Goal: Task Accomplishment & Management: Use online tool/utility

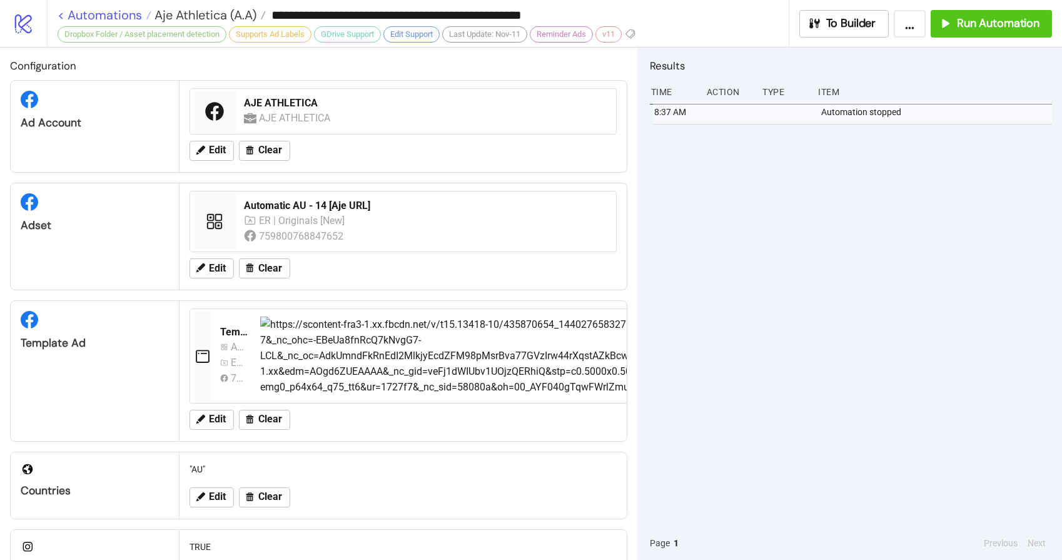
click at [104, 14] on link "< Automations" at bounding box center [105, 15] width 94 height 13
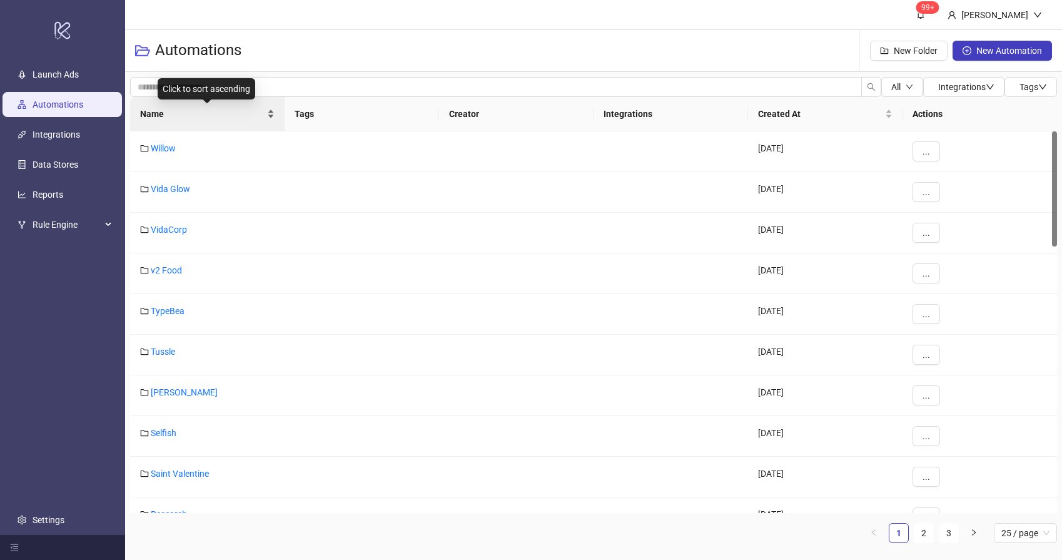
click at [193, 118] on span "Name" at bounding box center [202, 114] width 124 height 14
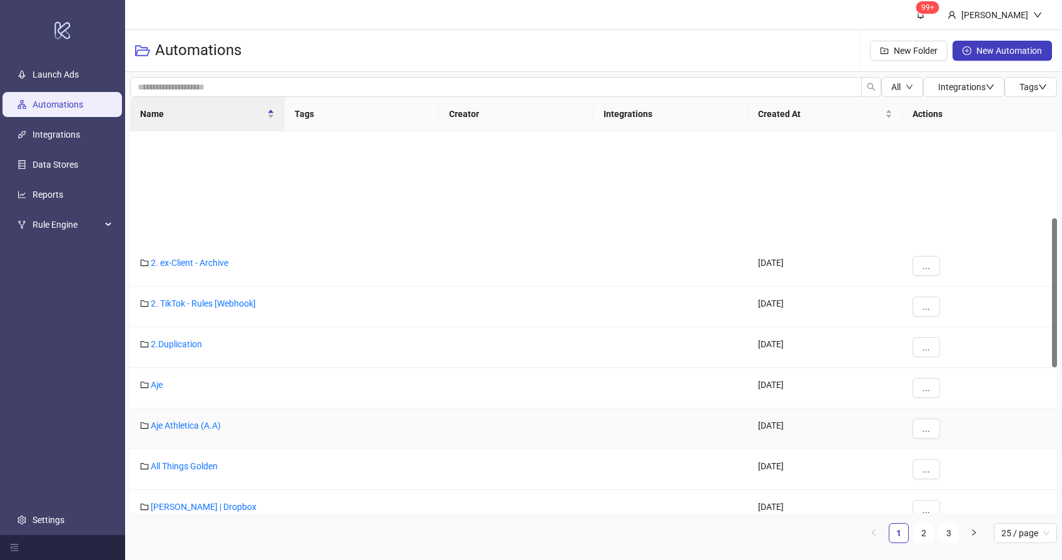
scroll to position [222, 0]
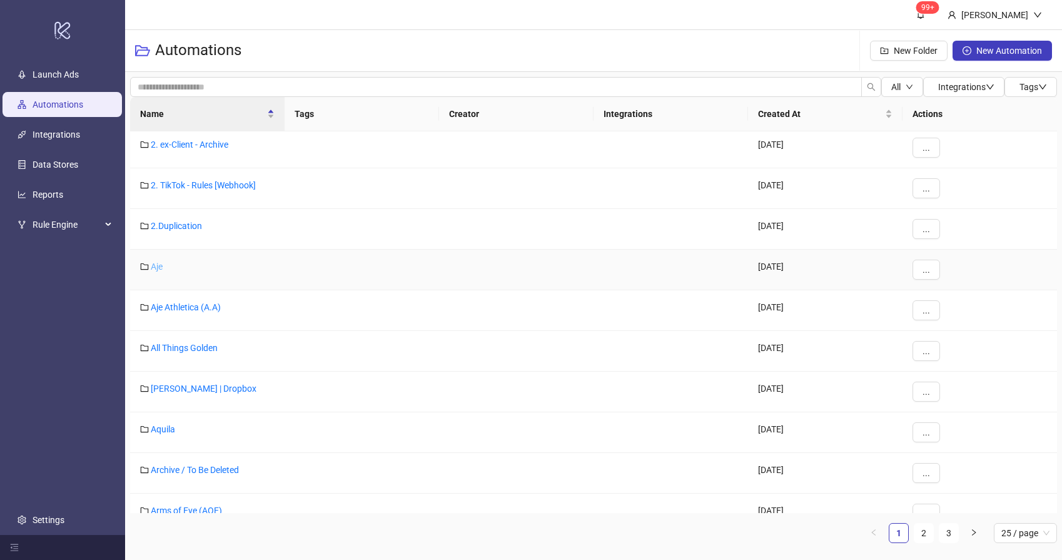
click at [153, 266] on link "Aje" at bounding box center [157, 266] width 12 height 10
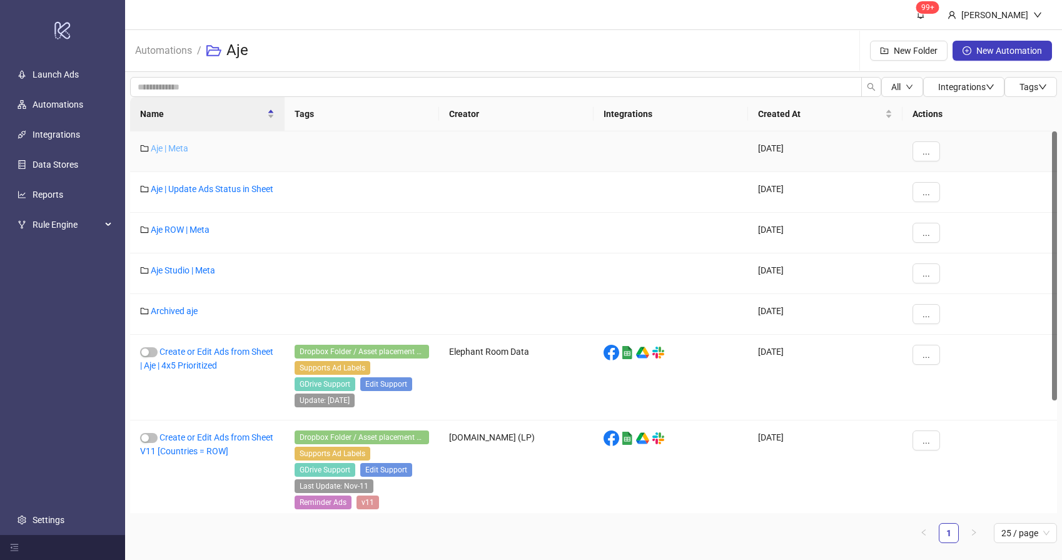
click at [176, 149] on link "Aje | Meta" at bounding box center [170, 148] width 38 height 10
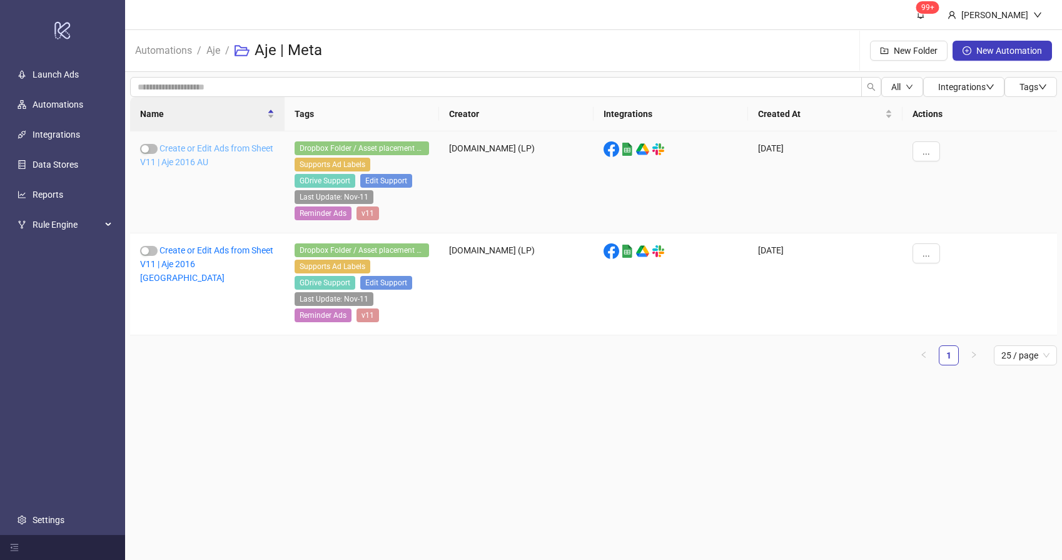
click at [218, 157] on link "Create or Edit Ads from Sheet V11 | Aje 2016 AU" at bounding box center [206, 155] width 133 height 24
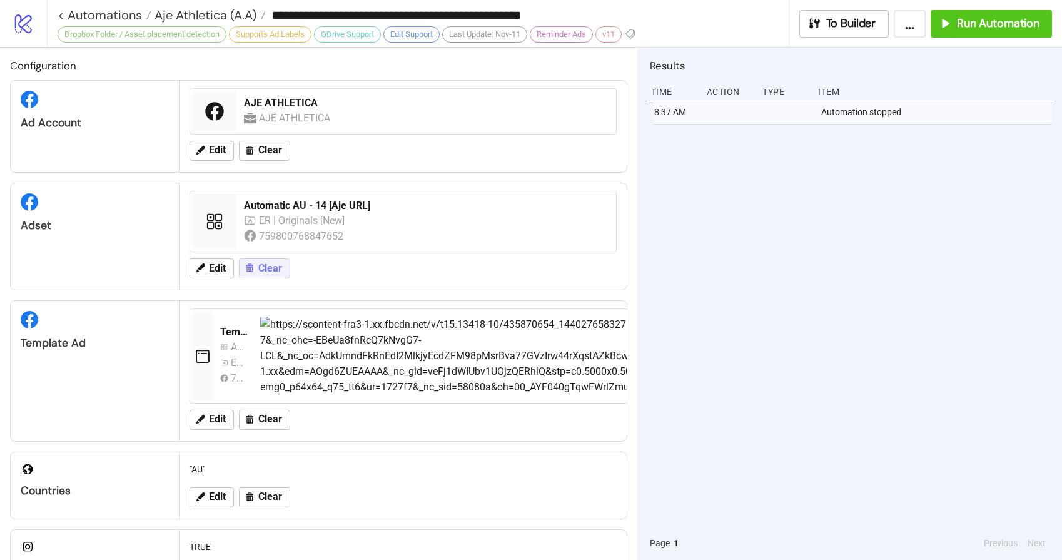
type input "**********"
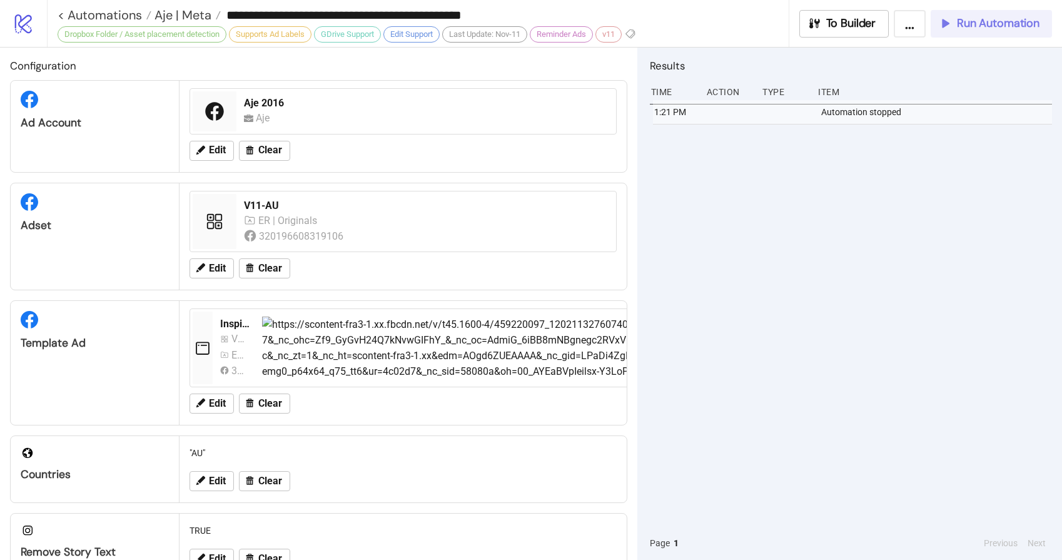
click at [980, 28] on span "Run Automation" at bounding box center [998, 23] width 83 height 14
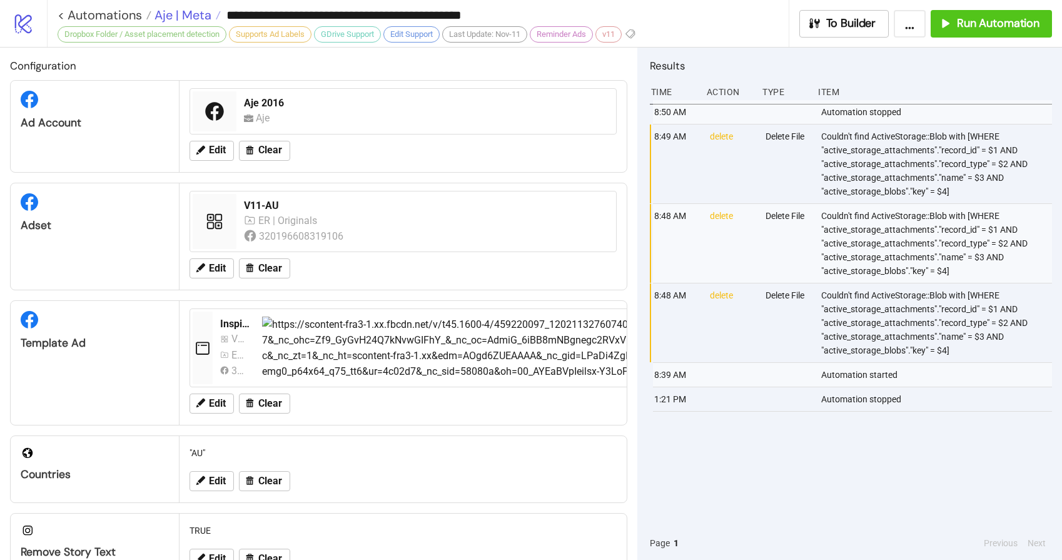
click at [187, 16] on span "Aje | Meta" at bounding box center [181, 15] width 60 height 16
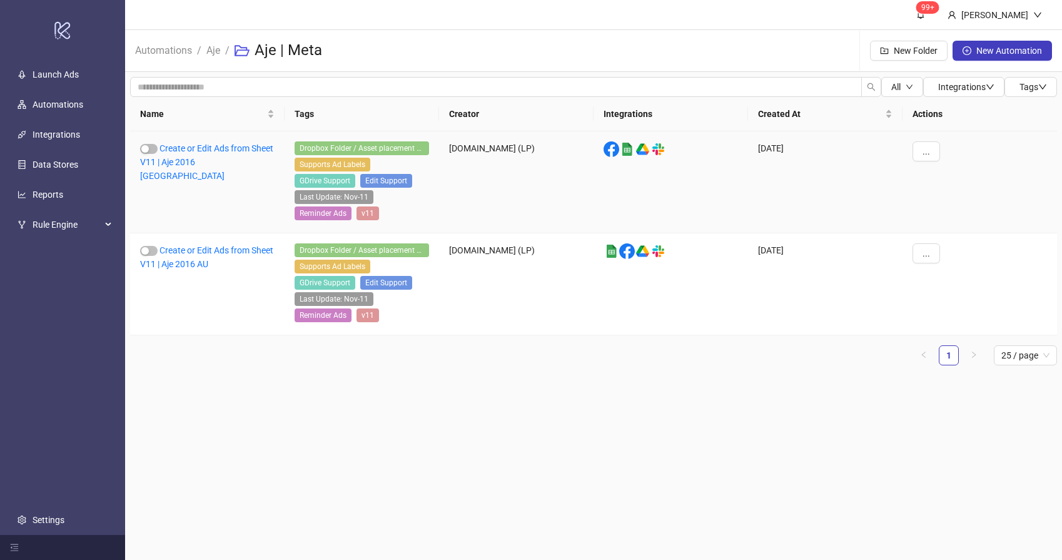
click at [216, 156] on div "Create or Edit Ads from Sheet V11 | Aje 2016 [GEOGRAPHIC_DATA]" at bounding box center [207, 182] width 155 height 102
click at [215, 158] on link "Create or Edit Ads from Sheet V11 | Aje 2016 [GEOGRAPHIC_DATA]" at bounding box center [206, 162] width 133 height 38
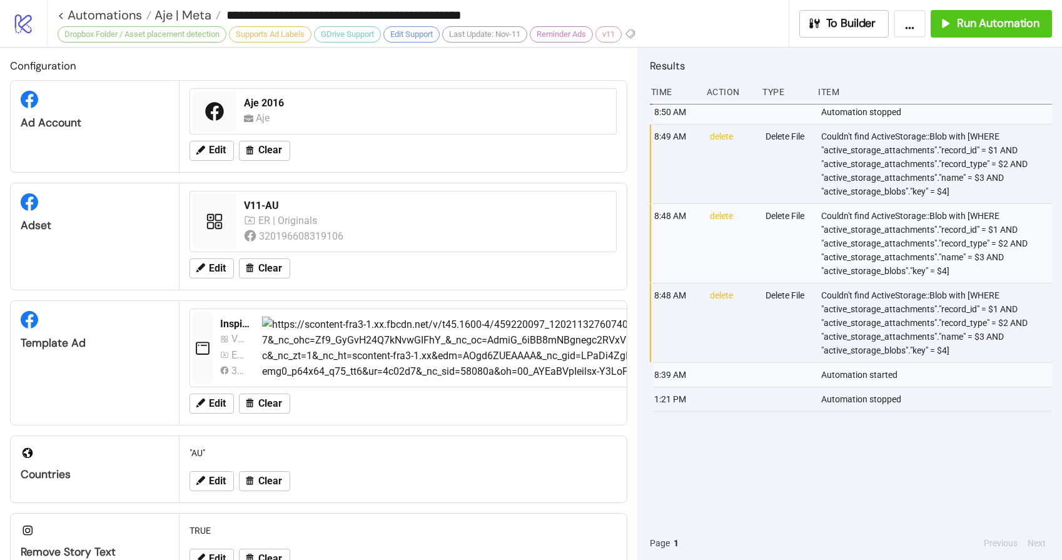
type input "**********"
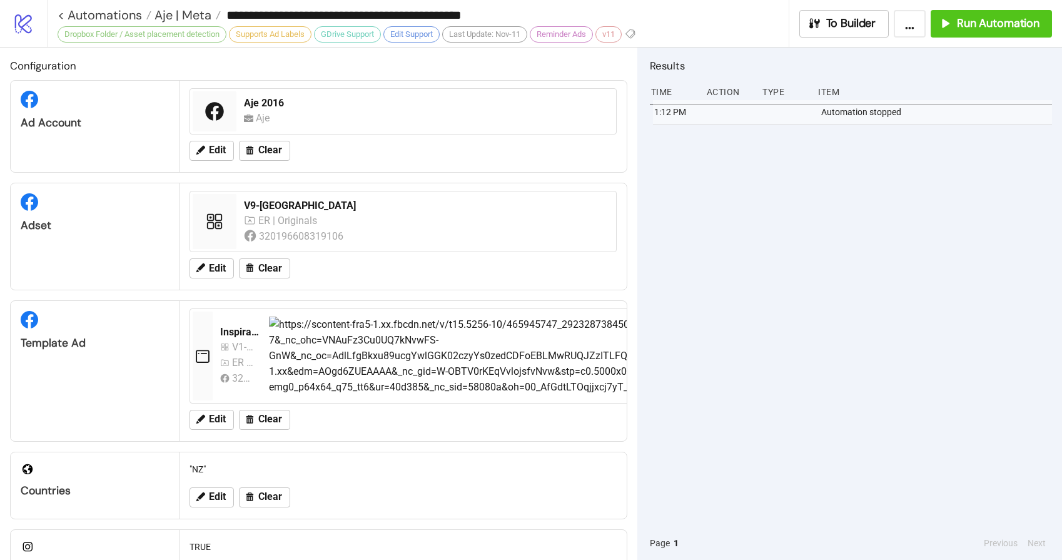
click at [875, 181] on div "1:12 PM Automation stopped" at bounding box center [851, 313] width 402 height 426
click at [829, 188] on div "1:12 PM Automation stopped" at bounding box center [851, 313] width 402 height 426
click at [981, 19] on span "Run Automation" at bounding box center [998, 23] width 83 height 14
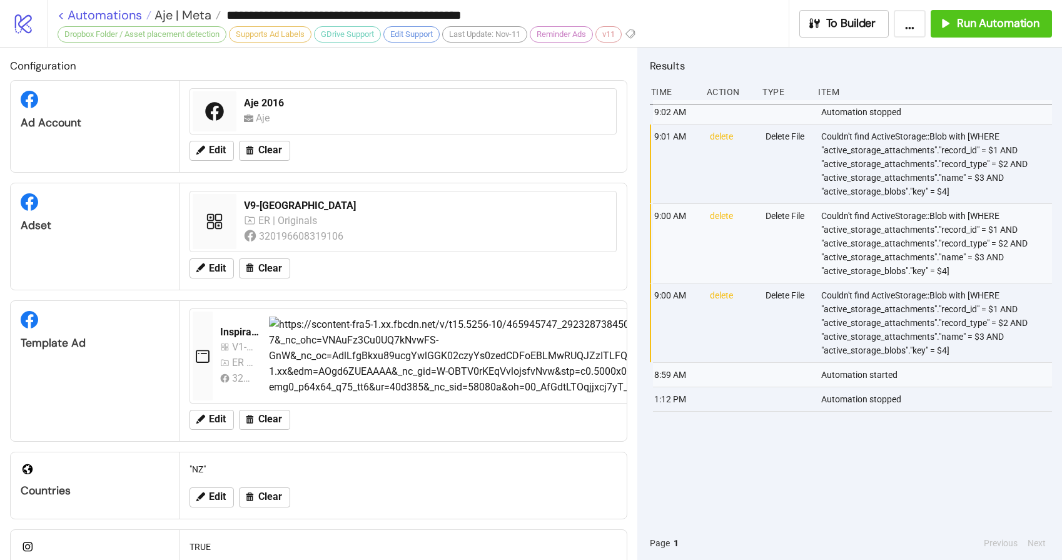
click at [91, 15] on link "< Automations" at bounding box center [105, 15] width 94 height 13
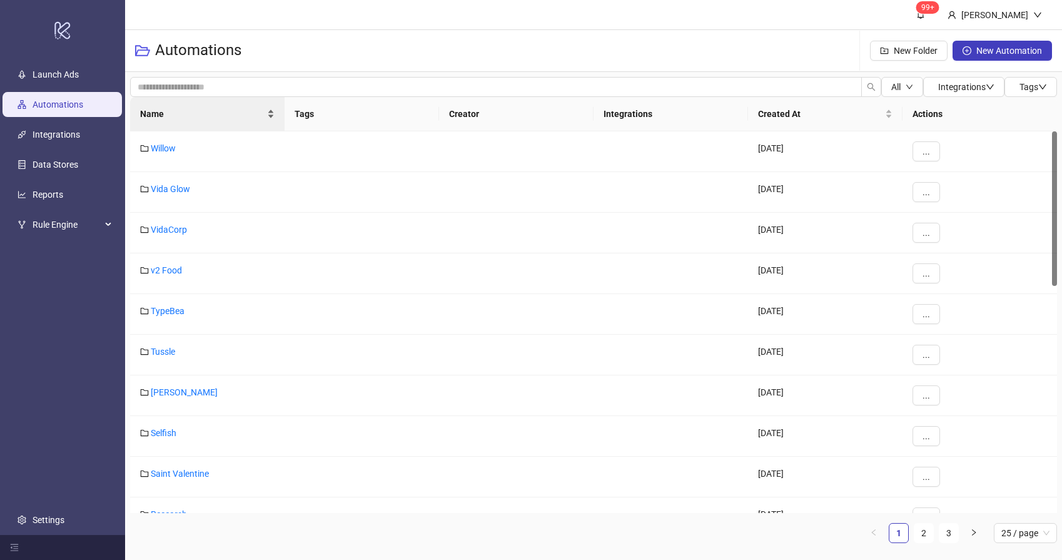
click at [166, 115] on span "Name" at bounding box center [202, 114] width 124 height 14
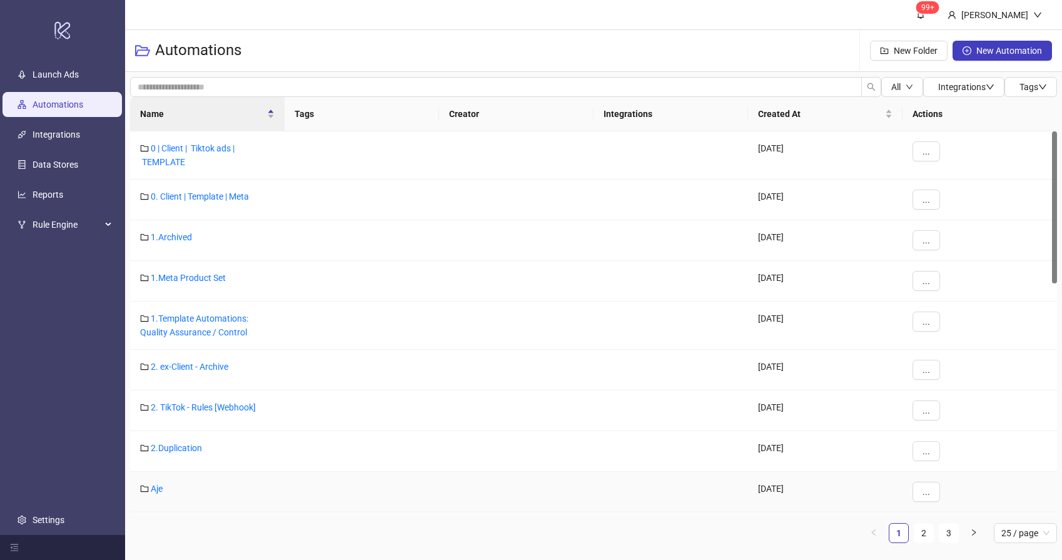
scroll to position [128, 0]
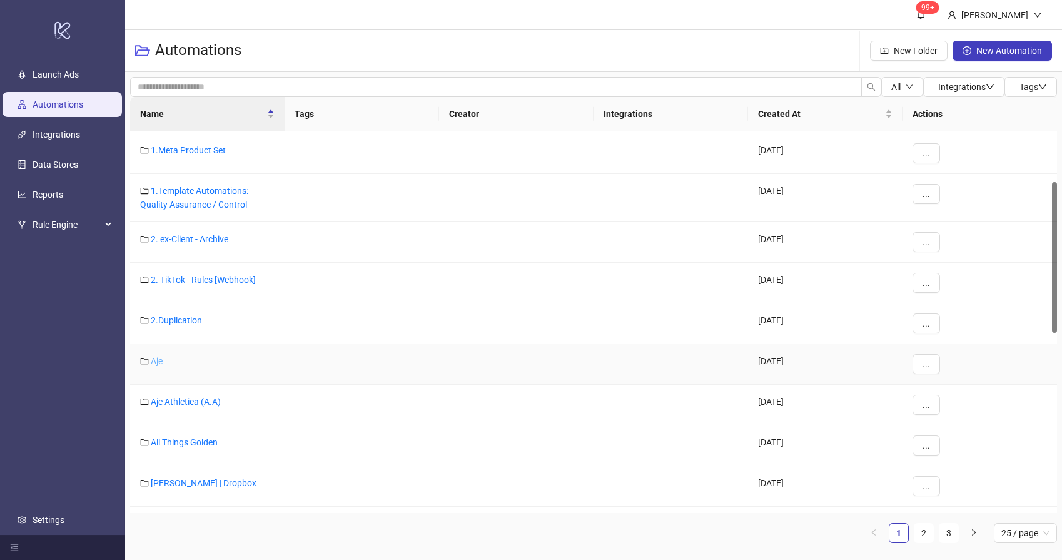
click at [160, 358] on link "Aje" at bounding box center [157, 361] width 12 height 10
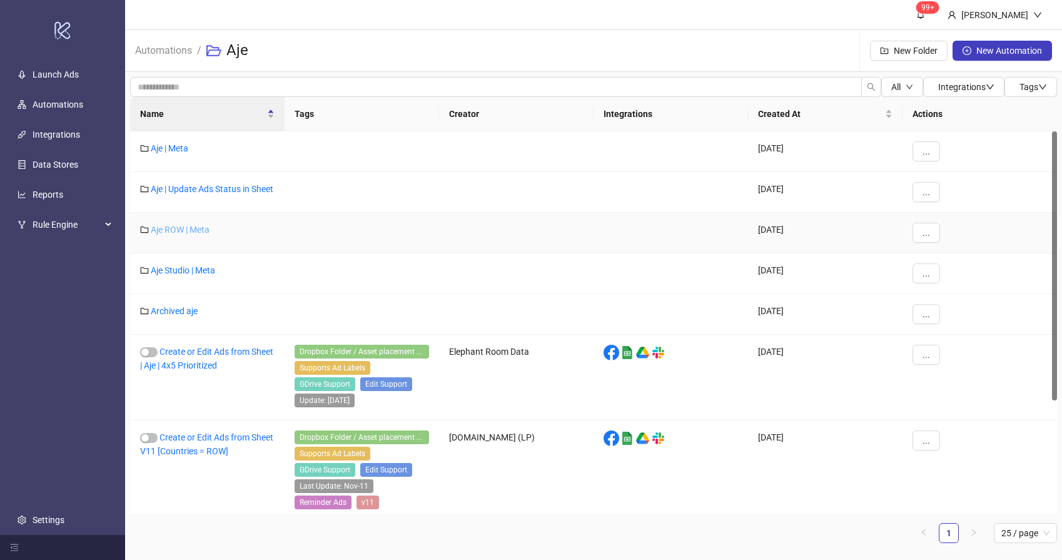
click at [191, 235] on link "Aje ROW | Meta" at bounding box center [180, 230] width 59 height 10
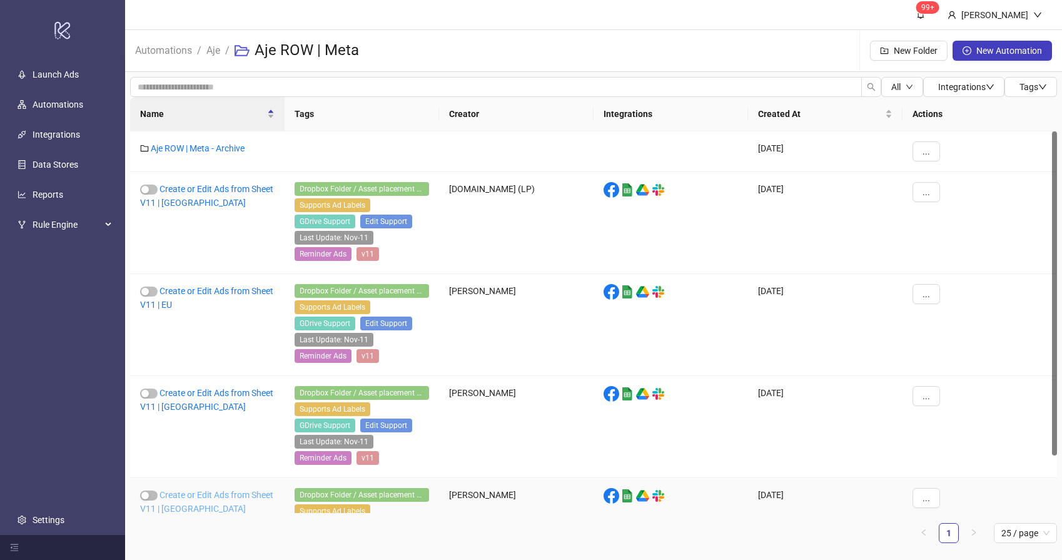
click at [184, 495] on link "Create or Edit Ads from Sheet V11 | [GEOGRAPHIC_DATA]" at bounding box center [206, 502] width 133 height 24
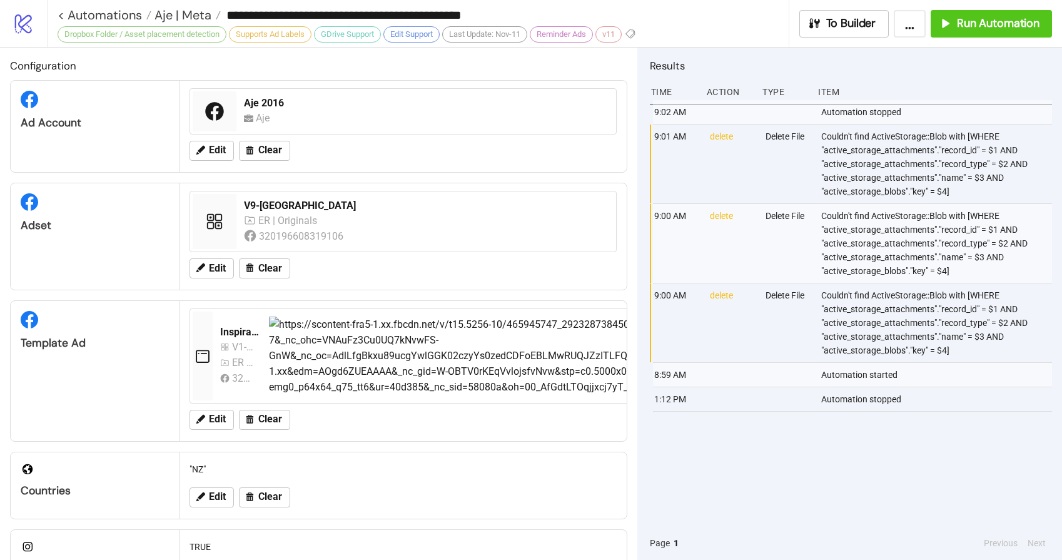
type input "**********"
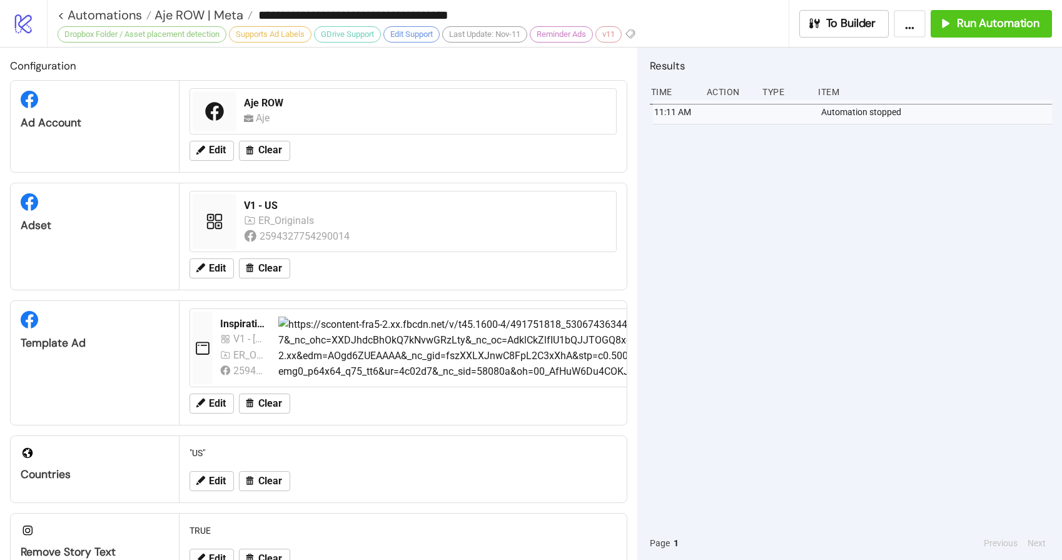
click at [902, 188] on div "11:11 AM Automation stopped" at bounding box center [851, 313] width 402 height 426
click at [1008, 22] on span "Run Automation" at bounding box center [998, 23] width 83 height 14
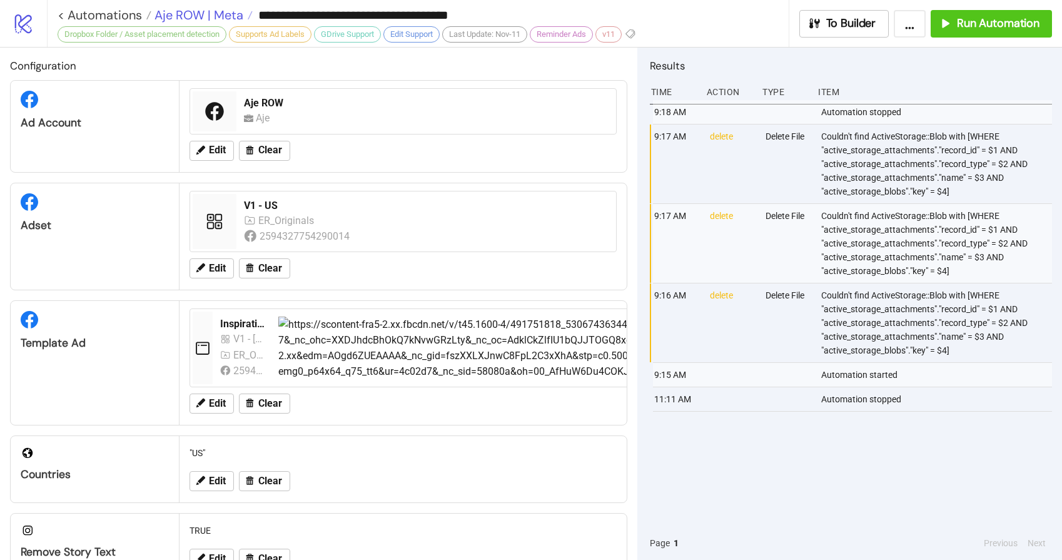
click at [213, 12] on span "Aje ROW | Meta" at bounding box center [197, 15] width 92 height 16
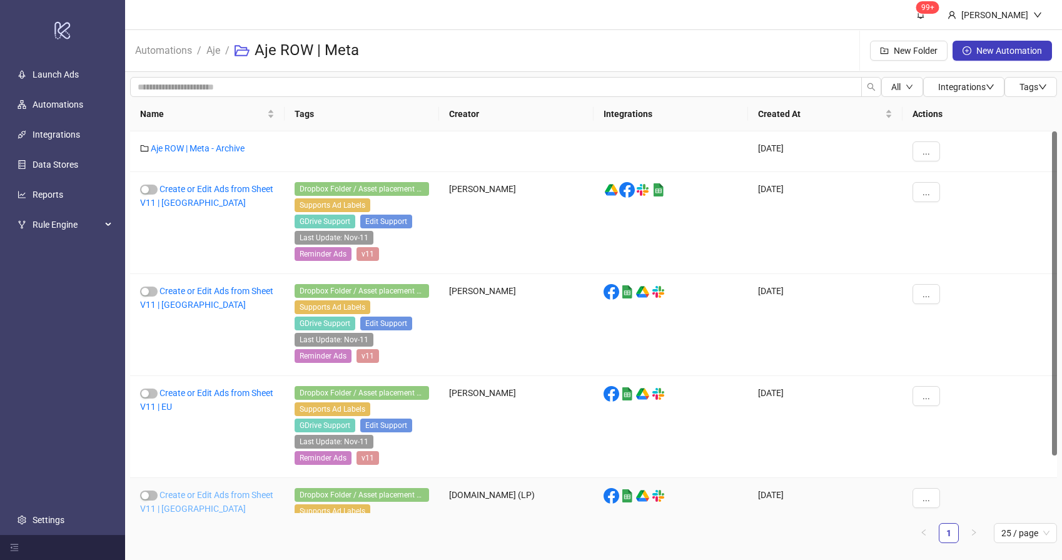
click at [192, 493] on link "Create or Edit Ads from Sheet V11 | [GEOGRAPHIC_DATA]" at bounding box center [206, 502] width 133 height 24
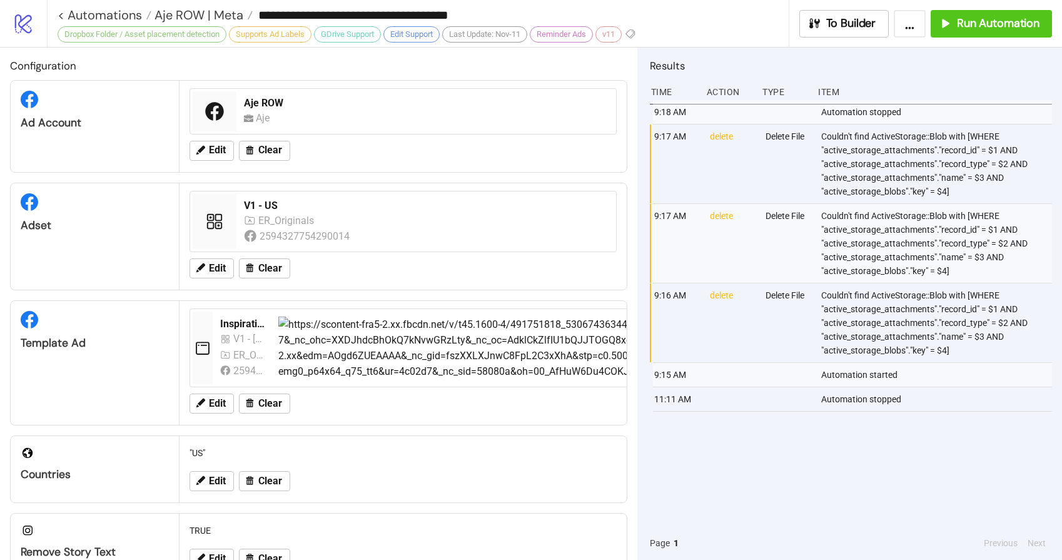
type input "**********"
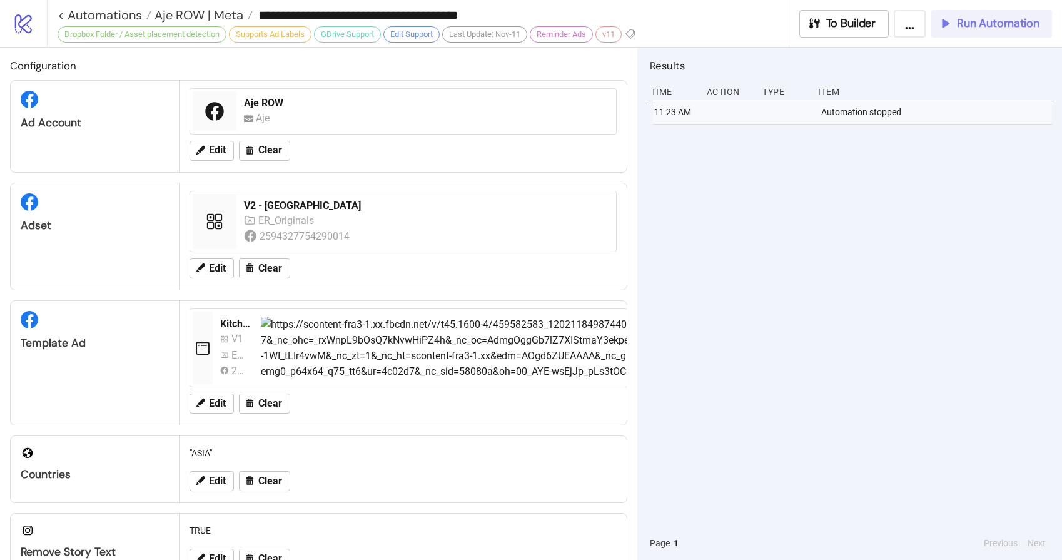
click at [990, 32] on button "Run Automation" at bounding box center [991, 24] width 121 height 28
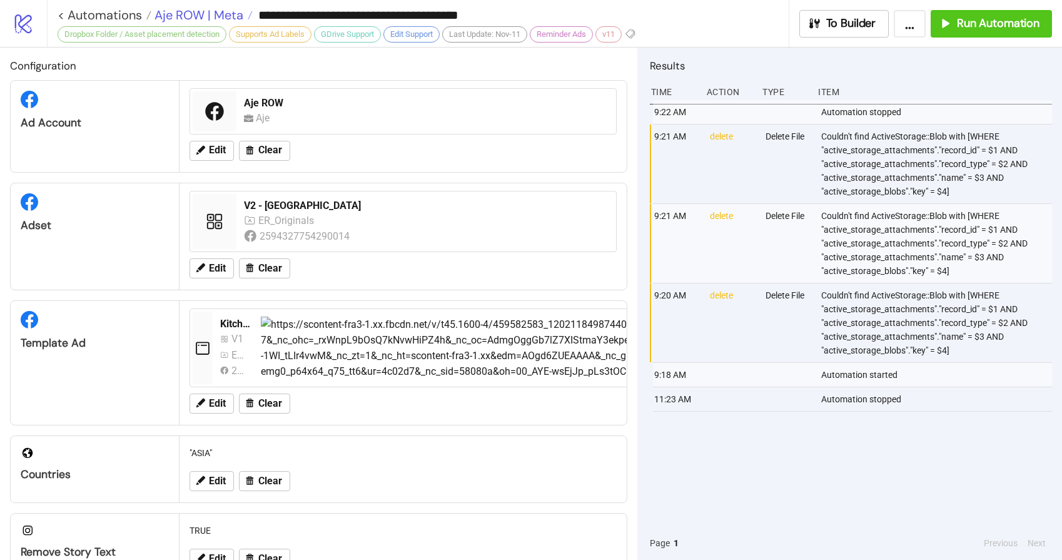
click at [205, 18] on span "Aje ROW | Meta" at bounding box center [197, 15] width 92 height 16
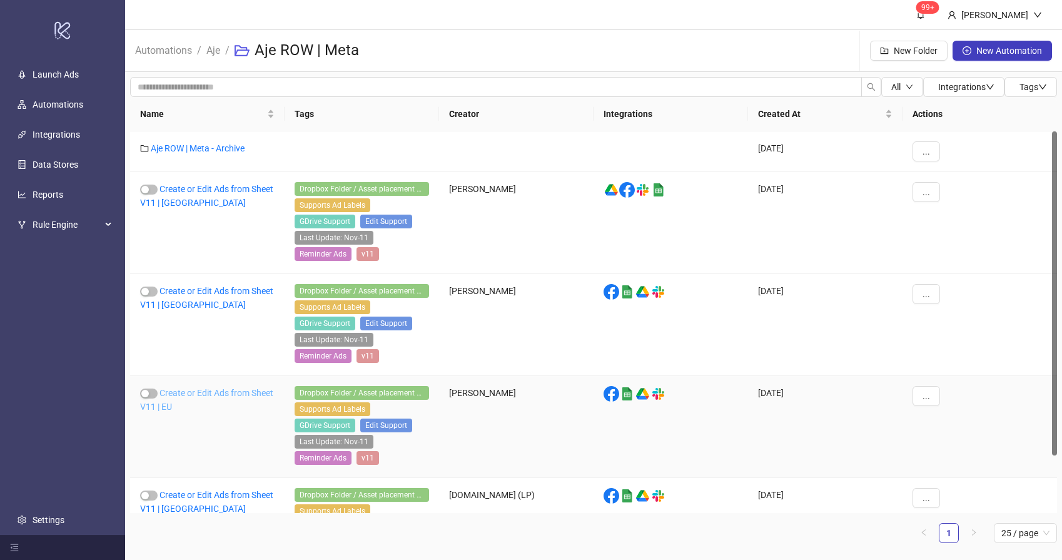
click at [190, 402] on link "Create or Edit Ads from Sheet V11 | EU" at bounding box center [206, 400] width 133 height 24
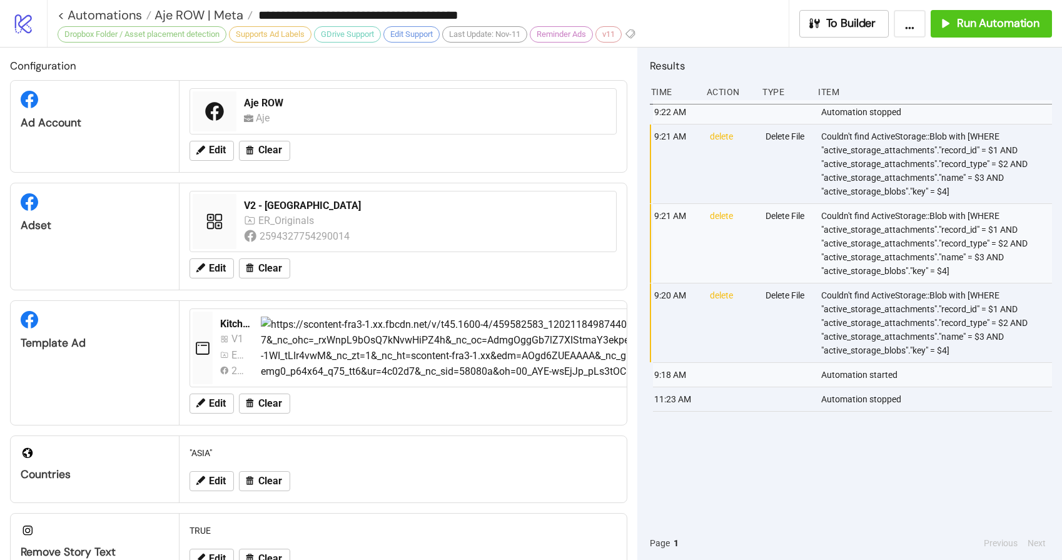
type input "**********"
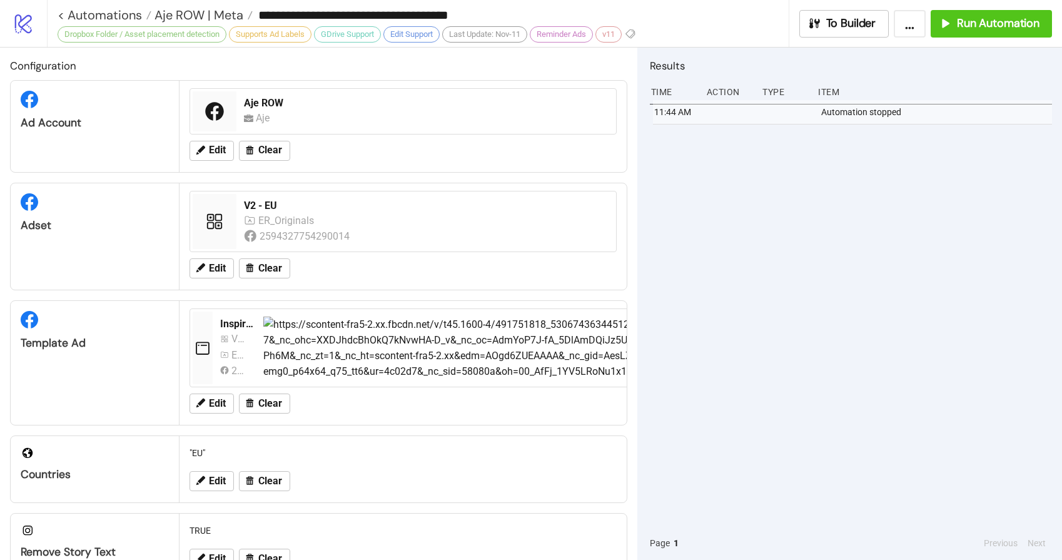
click at [759, 217] on div "11:44 AM Automation stopped" at bounding box center [851, 313] width 402 height 426
click at [972, 16] on span "Run Automation" at bounding box center [998, 23] width 83 height 14
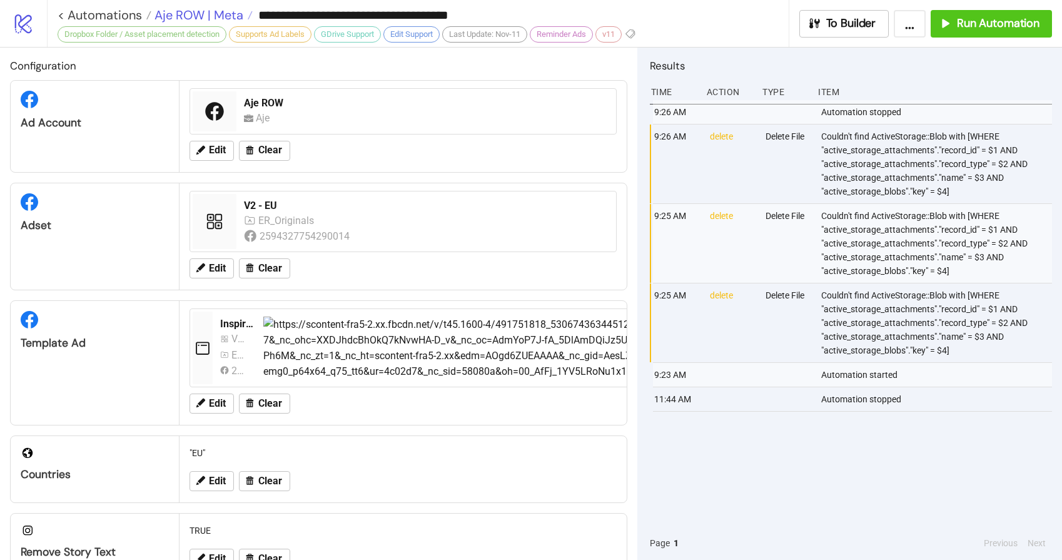
click at [203, 13] on span "Aje ROW | Meta" at bounding box center [197, 15] width 92 height 16
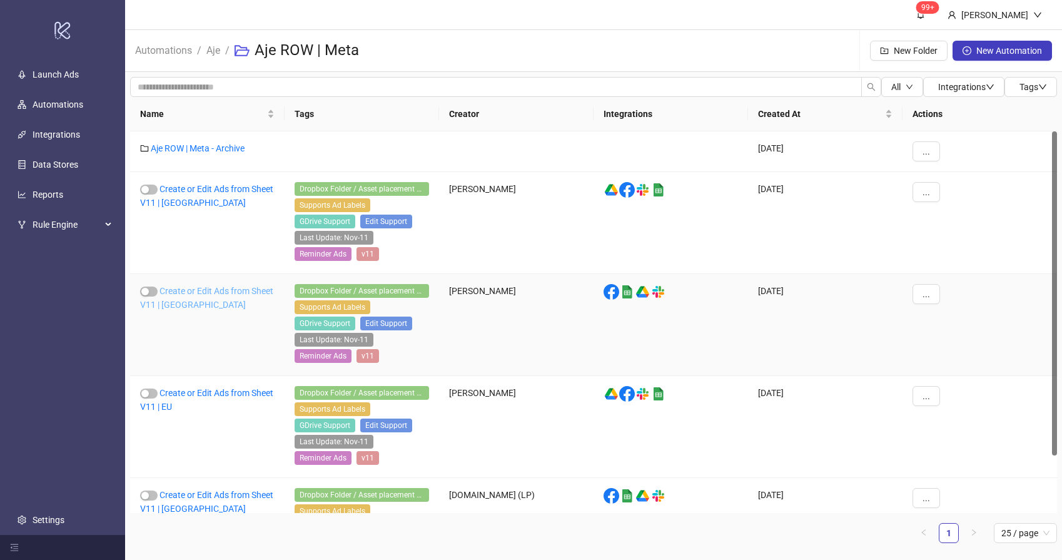
click at [182, 293] on link "Create or Edit Ads from Sheet V11 | [GEOGRAPHIC_DATA]" at bounding box center [206, 298] width 133 height 24
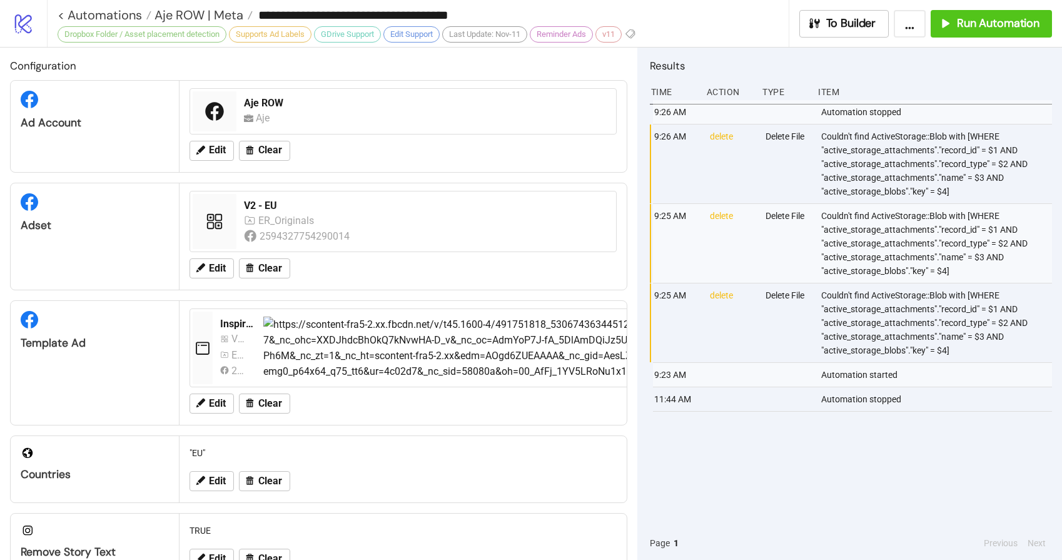
type input "**********"
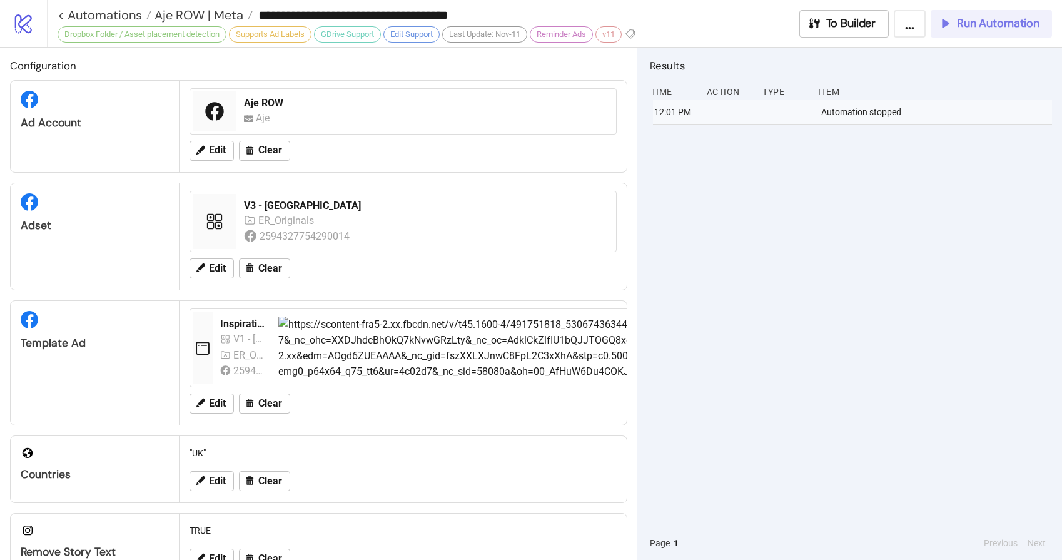
click at [1000, 14] on button "Run Automation" at bounding box center [991, 24] width 121 height 28
